Goal: Register for event/course

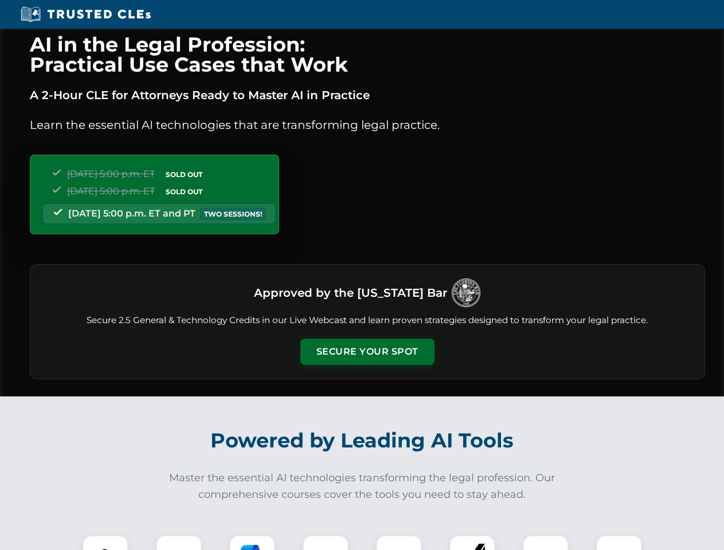
click at [367, 352] on button "Secure Your Spot" at bounding box center [367, 352] width 134 height 26
click at [105, 543] on img at bounding box center [105, 557] width 33 height 33
